Goal: Information Seeking & Learning: Compare options

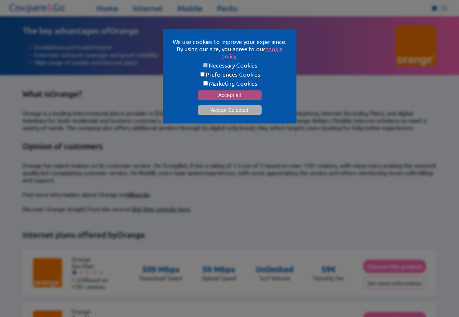
click at [227, 92] on button "Accept all" at bounding box center [230, 94] width 64 height 9
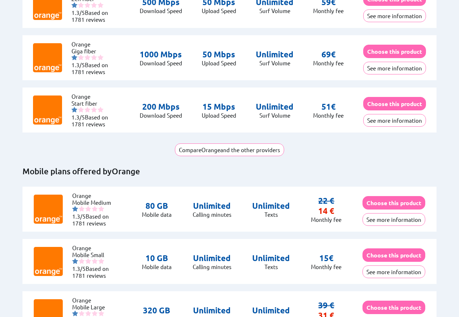
scroll to position [174, 0]
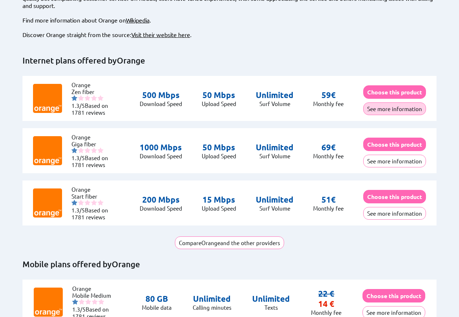
click at [392, 102] on button "See more information" at bounding box center [394, 108] width 63 height 13
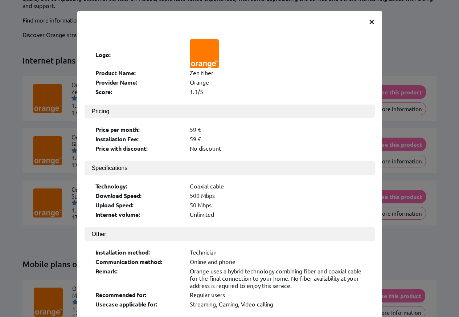
click at [369, 21] on span "×" at bounding box center [372, 21] width 6 height 13
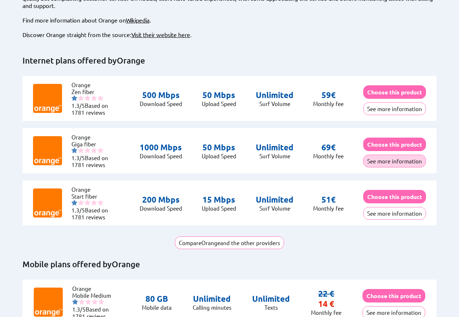
click at [393, 155] on button "See more information" at bounding box center [394, 161] width 63 height 13
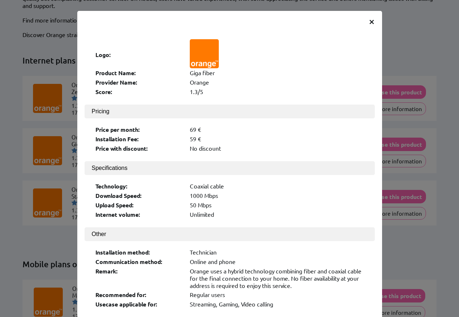
click at [369, 21] on span "×" at bounding box center [372, 21] width 6 height 13
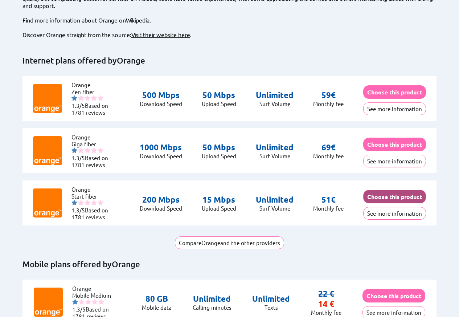
click at [392, 190] on button "Choose this product" at bounding box center [394, 196] width 63 height 13
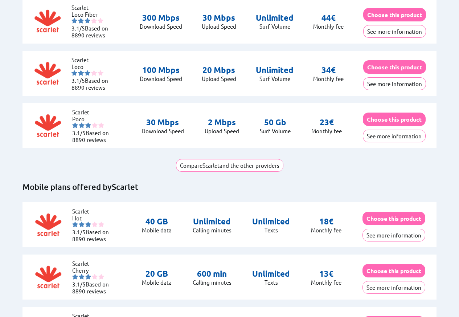
scroll to position [261, 0]
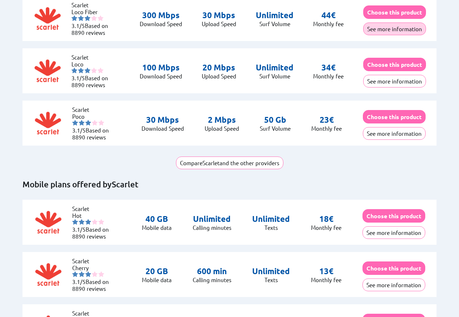
click at [390, 22] on button "See more information" at bounding box center [394, 28] width 63 height 13
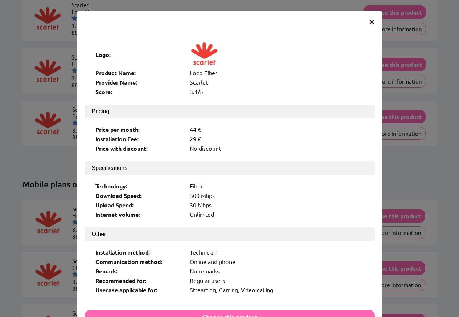
click at [369, 21] on span "×" at bounding box center [372, 21] width 6 height 13
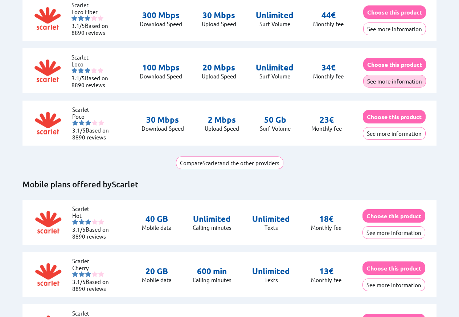
click at [391, 75] on button "See more information" at bounding box center [394, 81] width 63 height 13
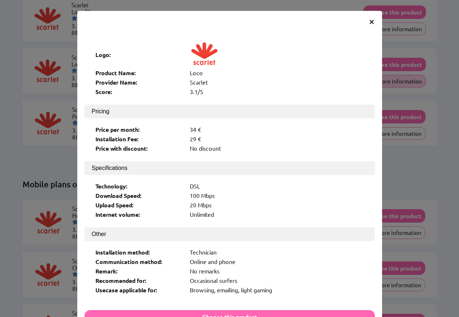
scroll to position [260, 0]
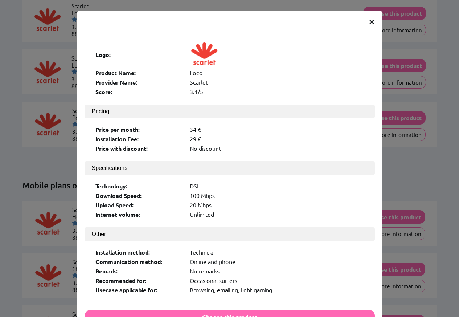
click at [369, 21] on span "×" at bounding box center [372, 21] width 6 height 13
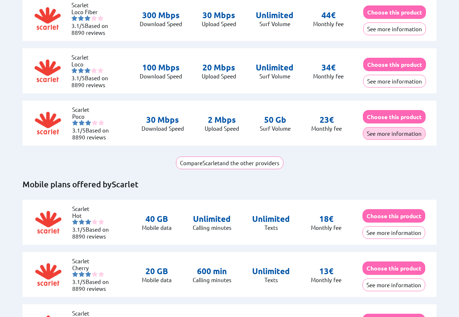
click at [392, 127] on button "See more information" at bounding box center [394, 133] width 63 height 13
